Goal: Task Accomplishment & Management: Manage account settings

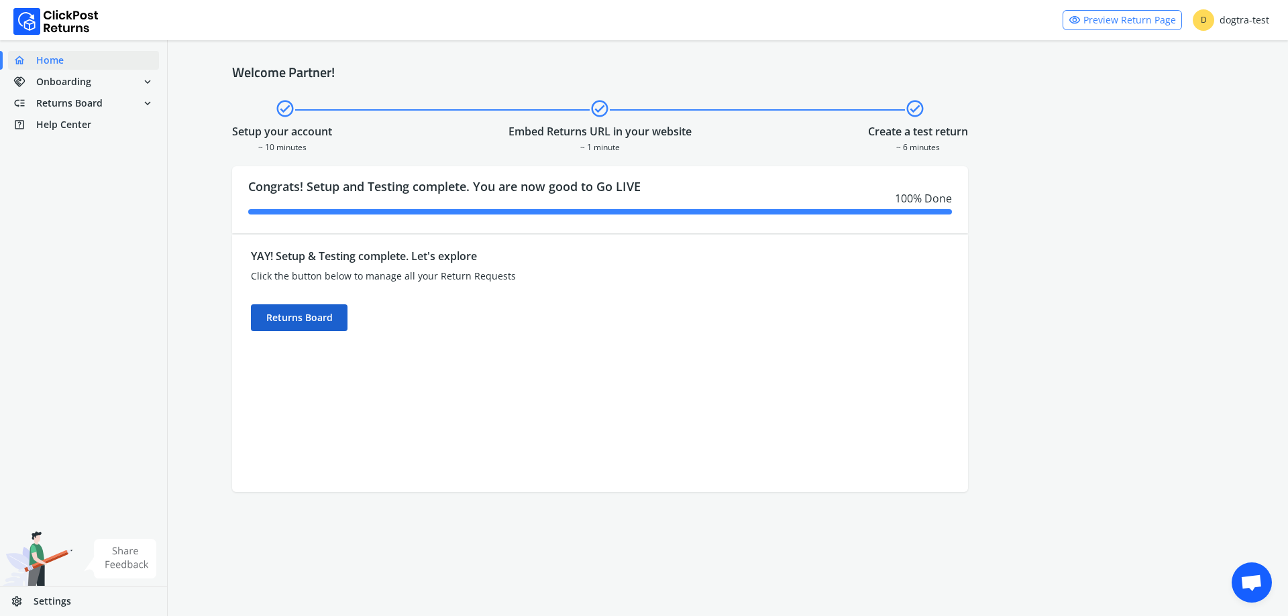
click at [298, 309] on div "Returns Board" at bounding box center [299, 317] width 97 height 27
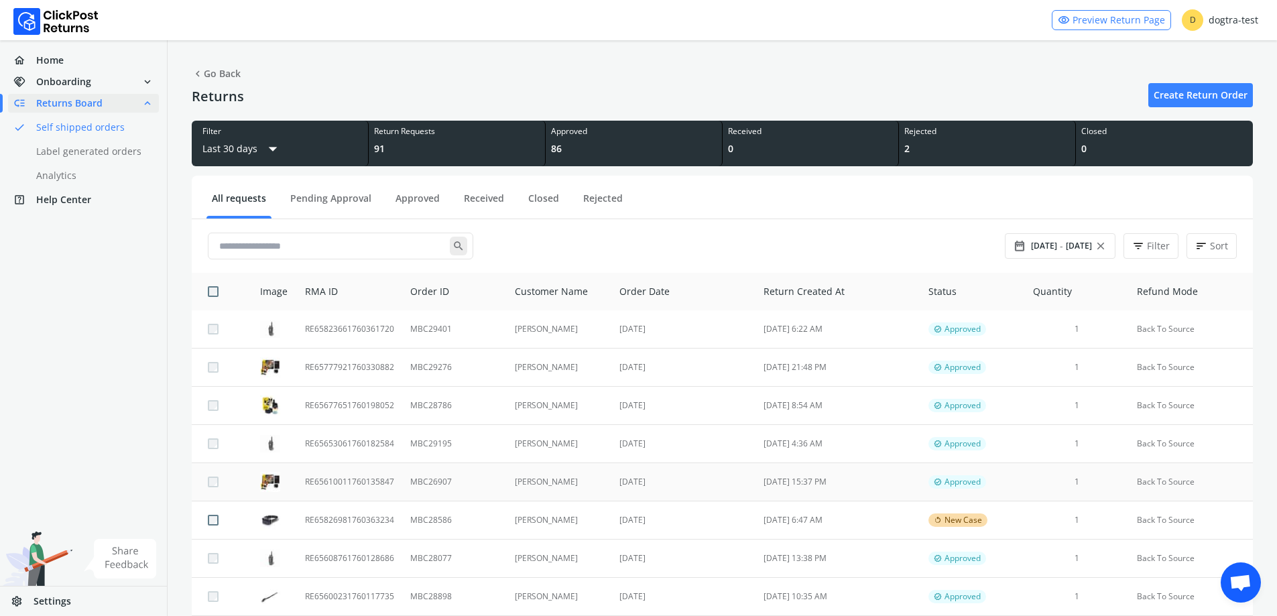
click at [646, 488] on td "[DATE]" at bounding box center [684, 482] width 144 height 38
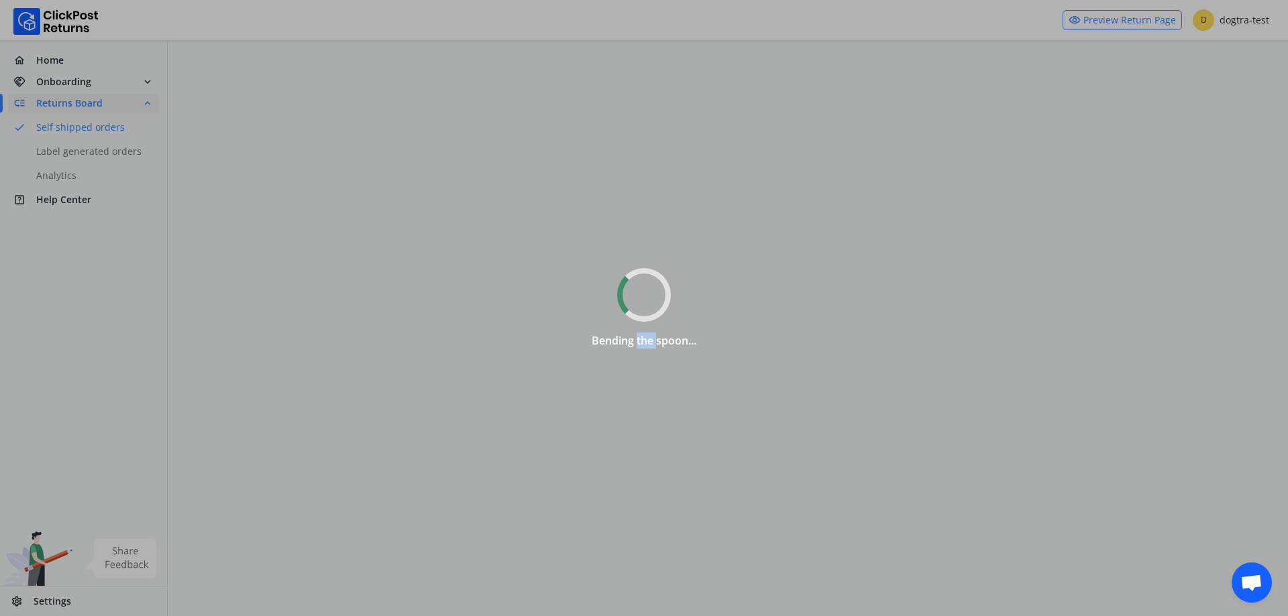
click at [646, 488] on div "Bending the spoon..." at bounding box center [644, 308] width 1288 height 616
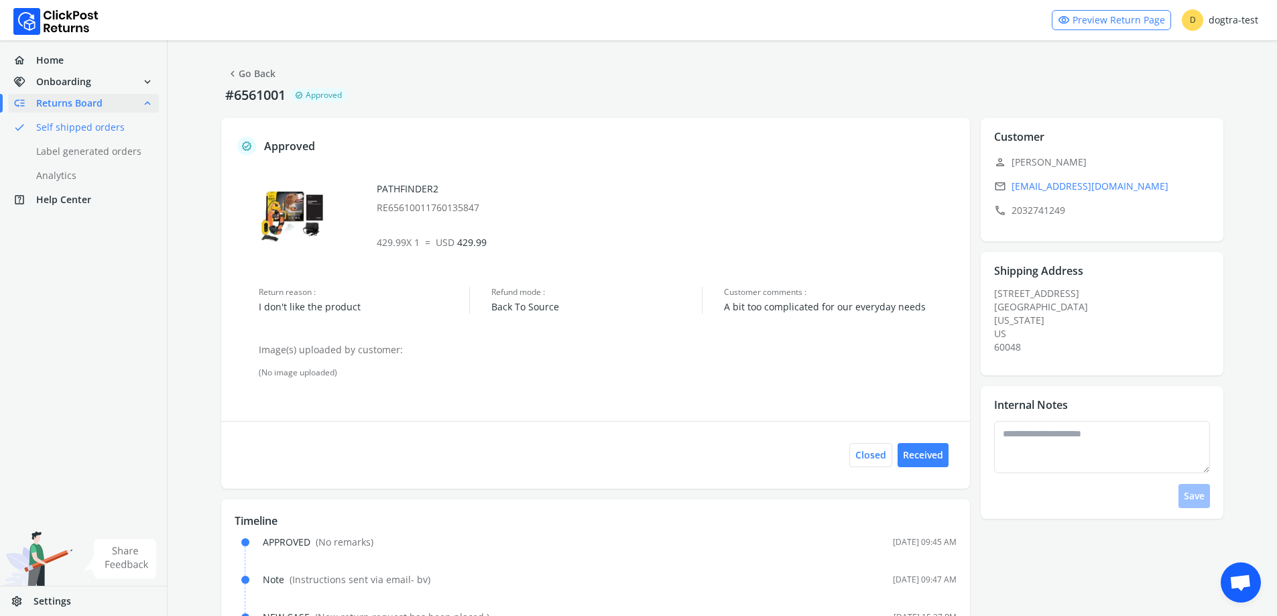
click at [264, 76] on link "chevron_left Go Back" at bounding box center [251, 73] width 49 height 19
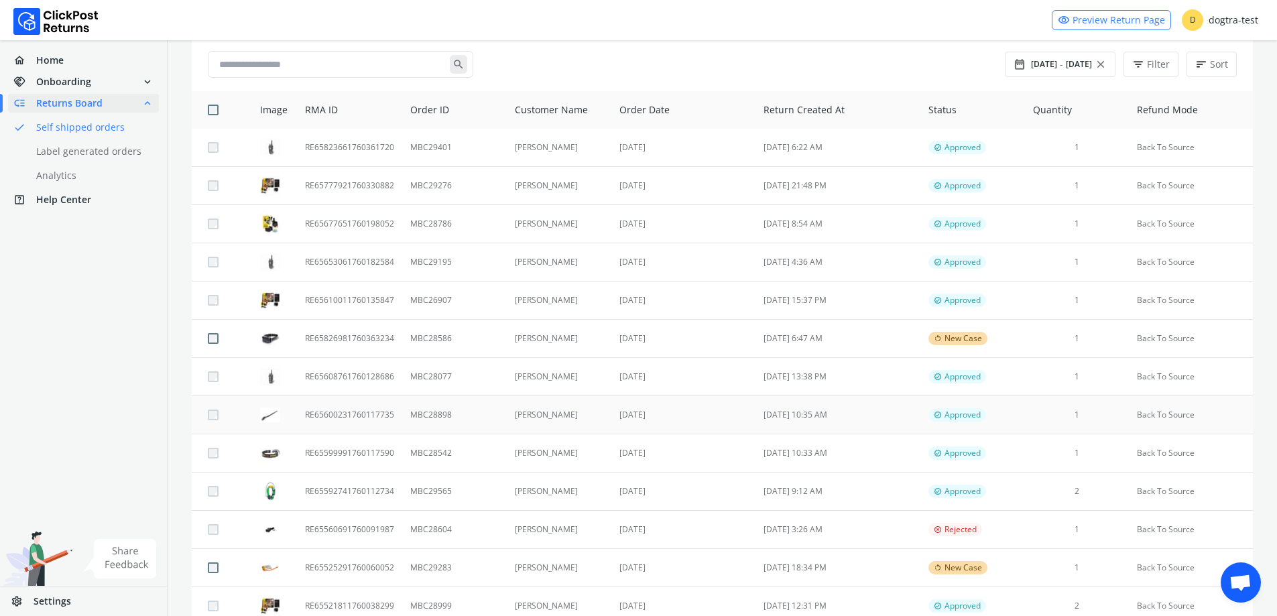
scroll to position [268, 0]
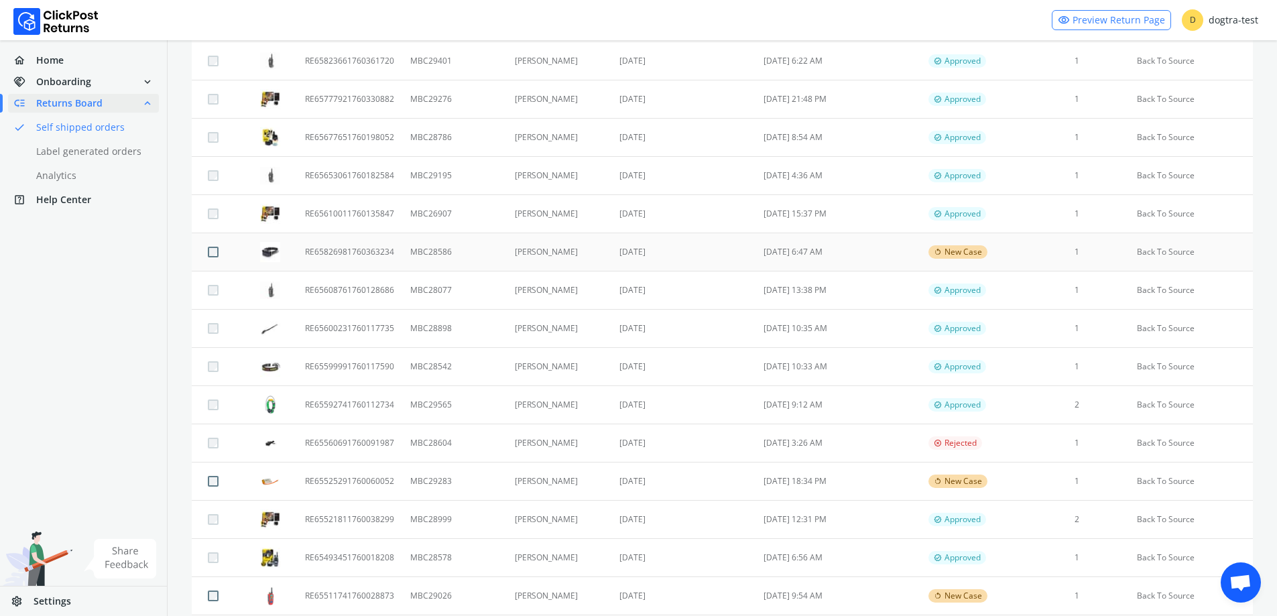
click at [668, 253] on td "[DATE]" at bounding box center [684, 252] width 144 height 38
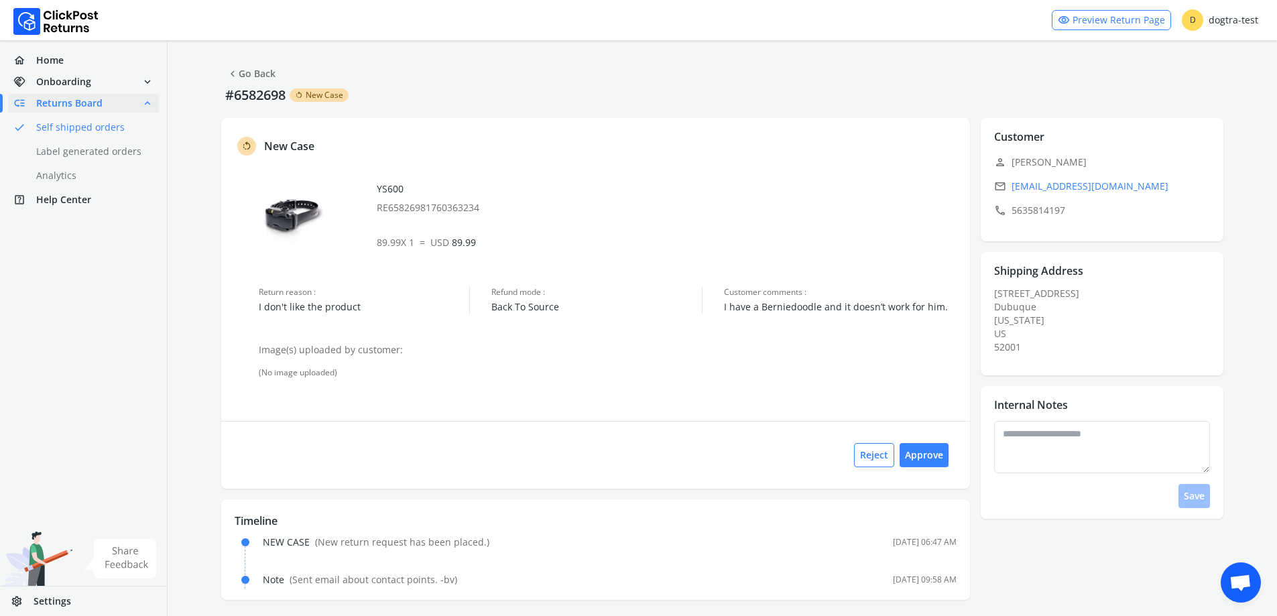
click at [260, 72] on link "chevron_left Go Back" at bounding box center [251, 73] width 49 height 19
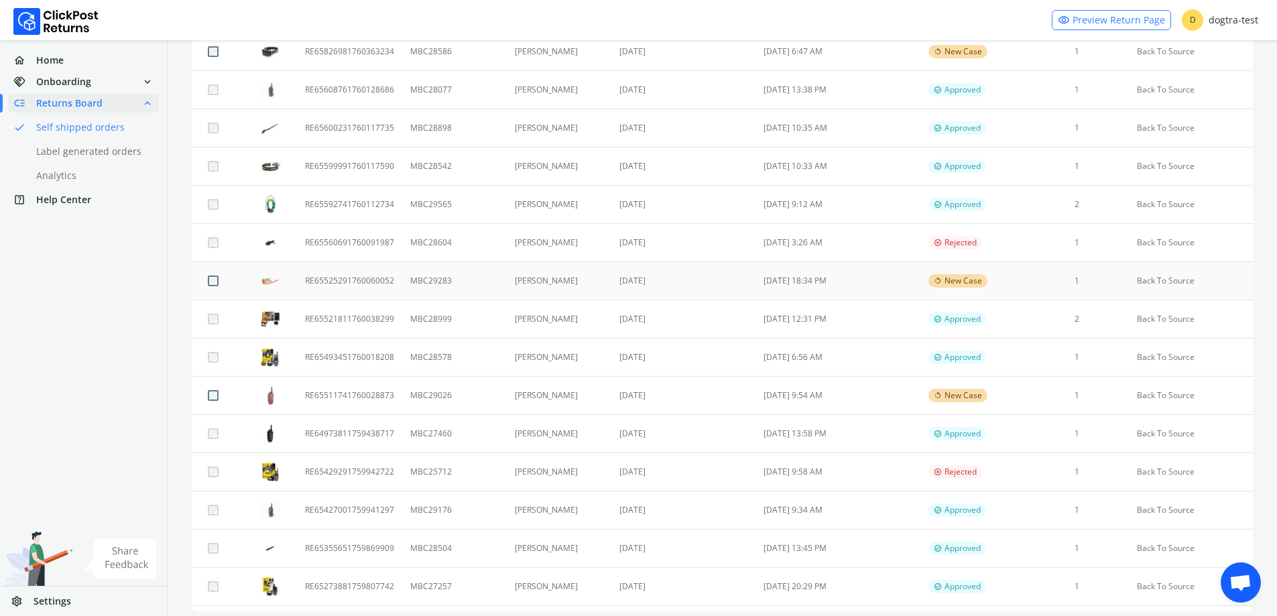
scroll to position [469, 0]
click at [736, 400] on td "[DATE]" at bounding box center [684, 395] width 144 height 38
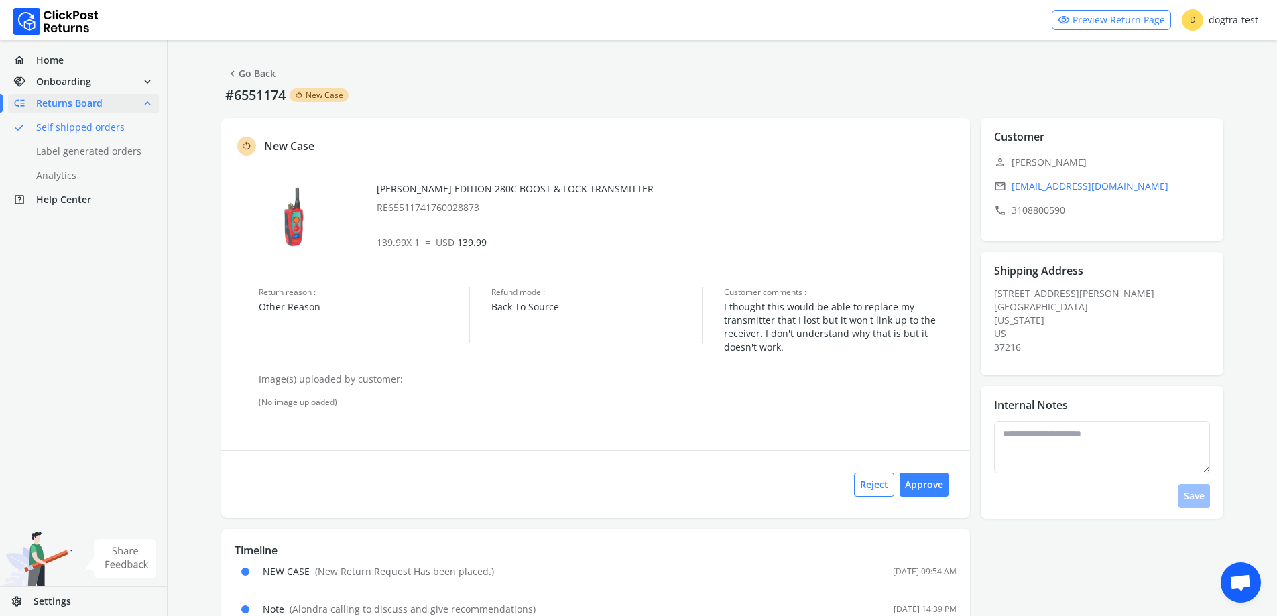
click at [251, 83] on button "chevron_left Go Back" at bounding box center [251, 74] width 60 height 24
